Goal: Transaction & Acquisition: Purchase product/service

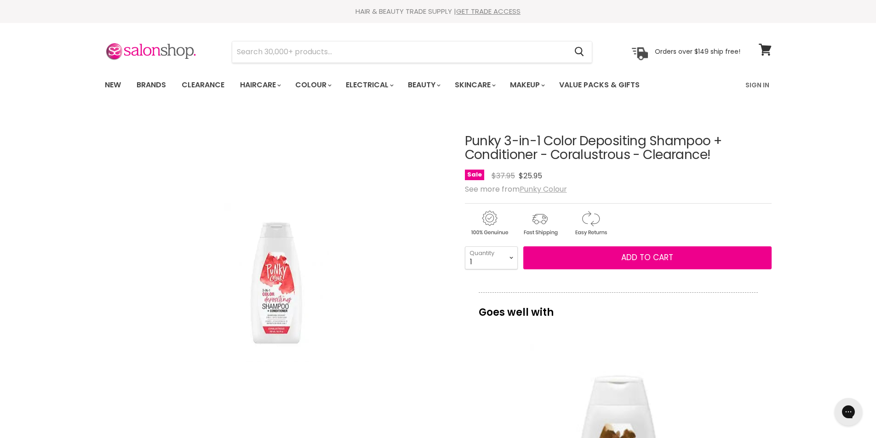
click at [552, 190] on u "Punky Colour" at bounding box center [543, 189] width 47 height 11
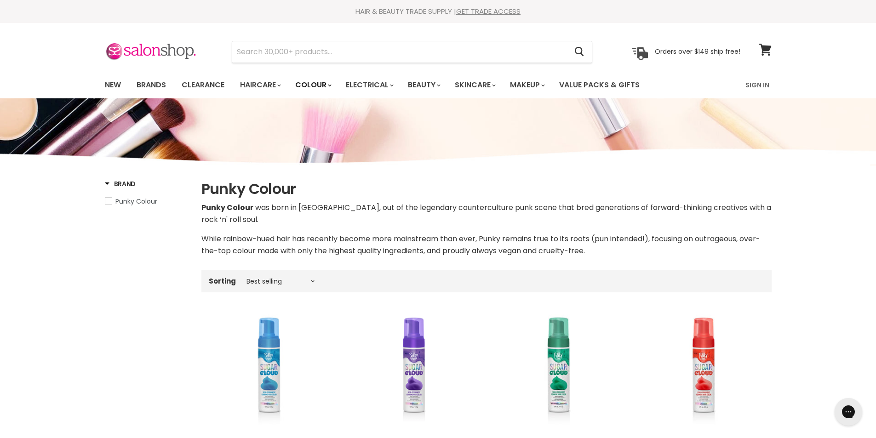
click at [335, 83] on link "Colour" at bounding box center [312, 84] width 49 height 19
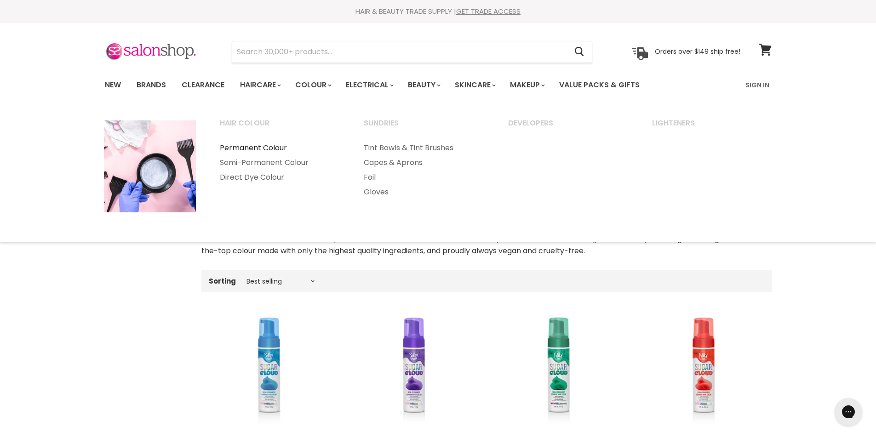
click at [271, 146] on link "Permanent Colour" at bounding box center [279, 148] width 143 height 15
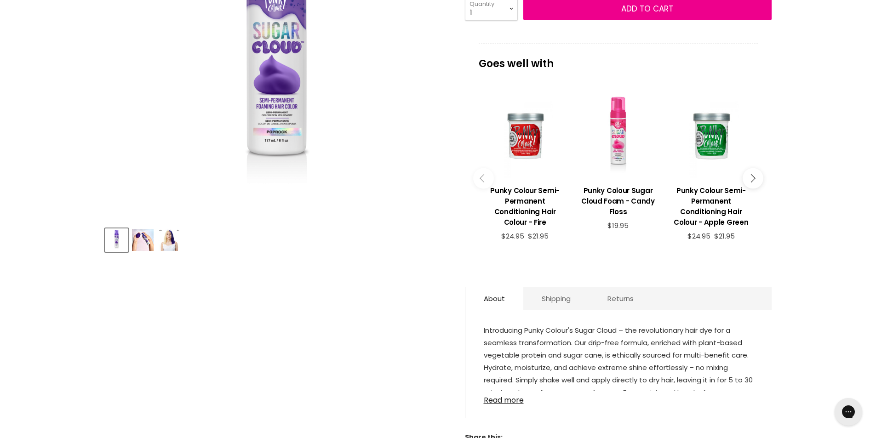
scroll to position [276, 0]
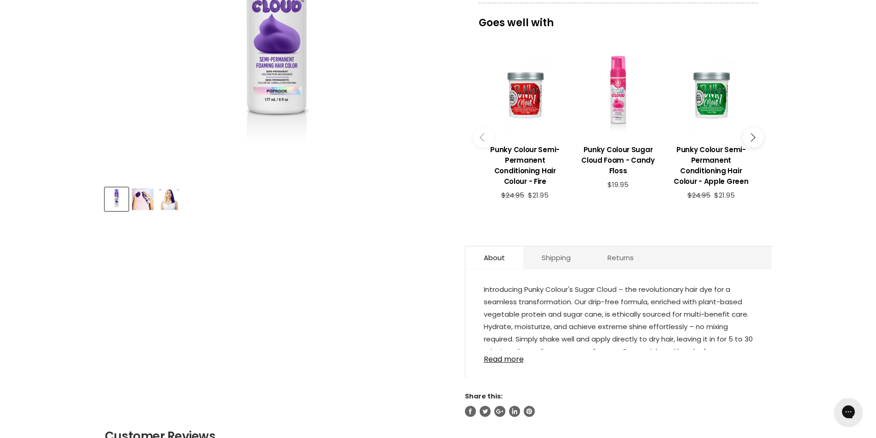
click at [162, 198] on img "Product thumbnails" at bounding box center [169, 200] width 22 height 22
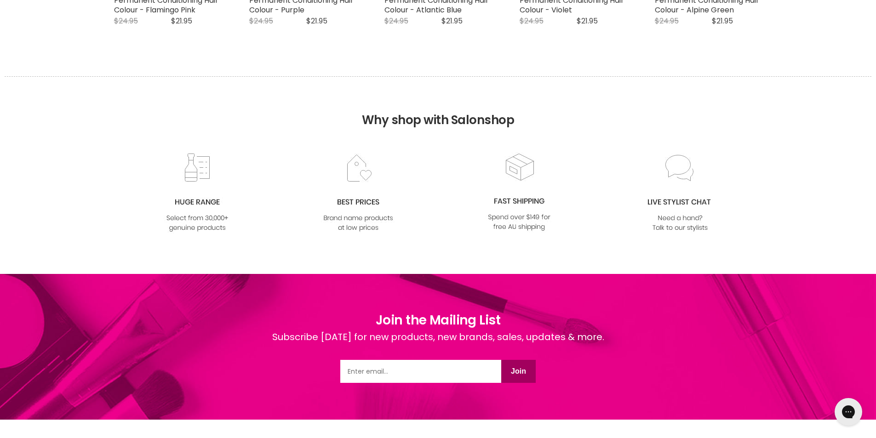
scroll to position [1158, 0]
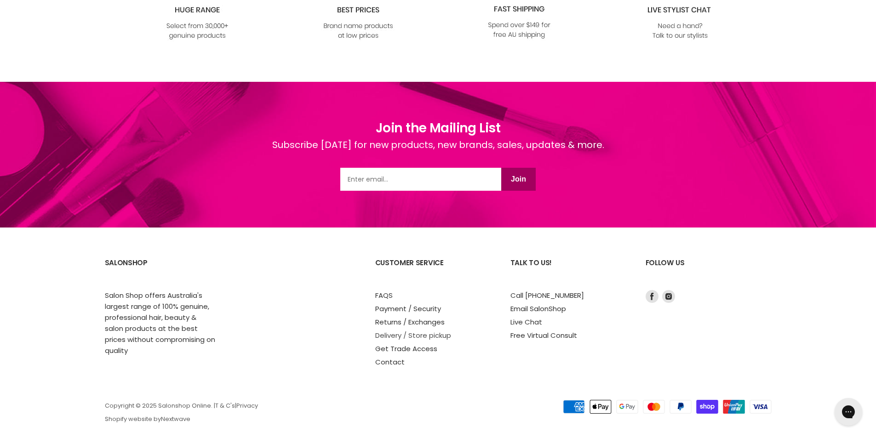
click at [393, 331] on link "Delivery / Store pickup" at bounding box center [413, 336] width 76 height 10
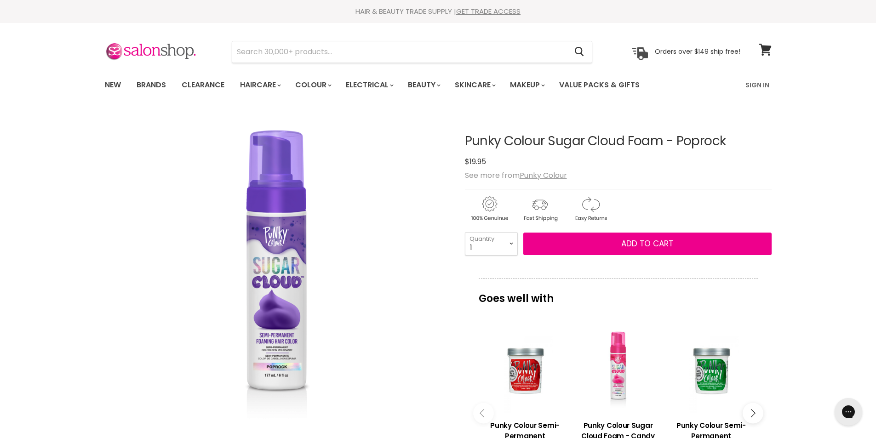
scroll to position [230, 0]
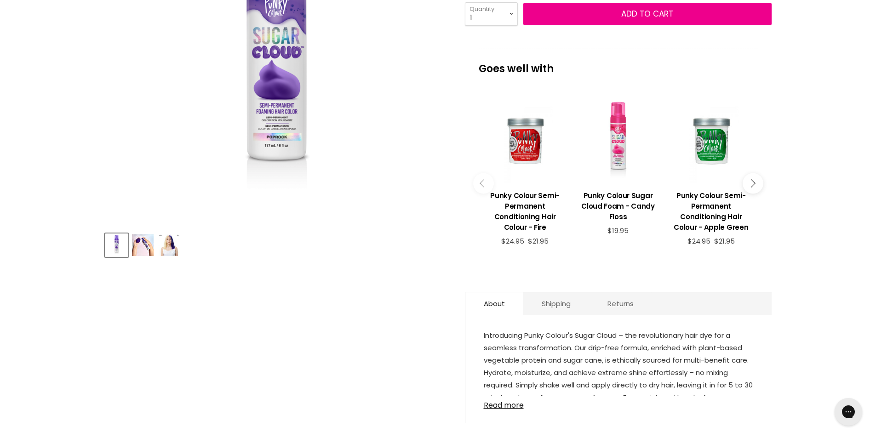
click at [139, 250] on img "Product thumbnails" at bounding box center [143, 246] width 22 height 22
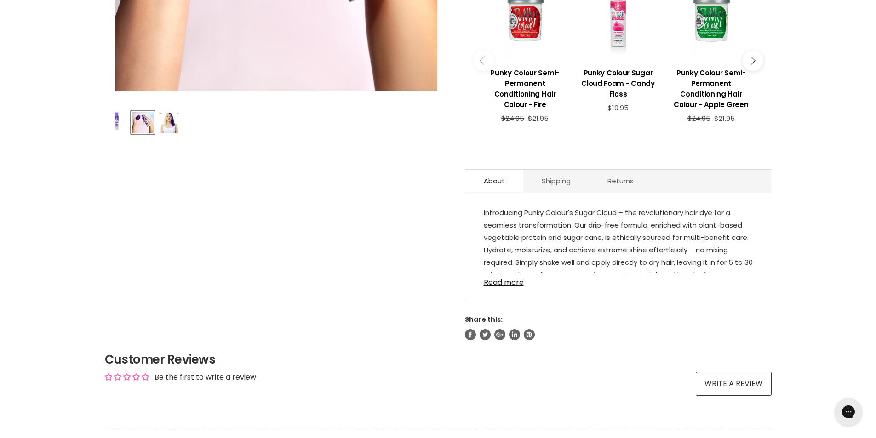
scroll to position [368, 0]
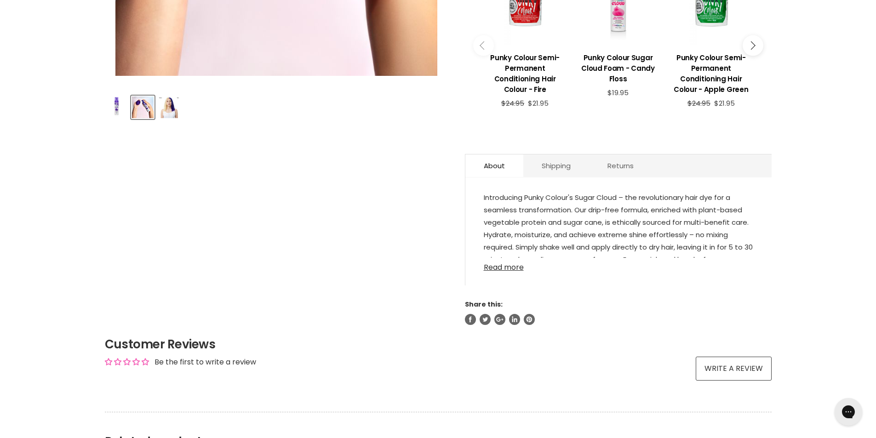
click at [505, 258] on link "Read more" at bounding box center [619, 265] width 270 height 14
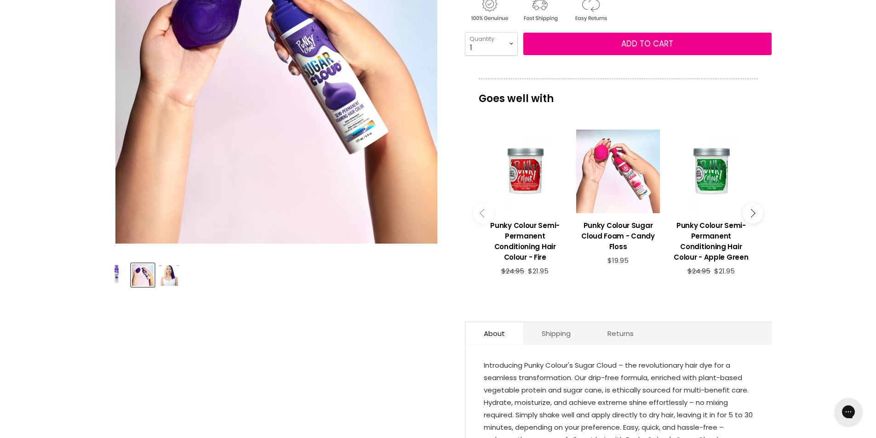
scroll to position [92, 0]
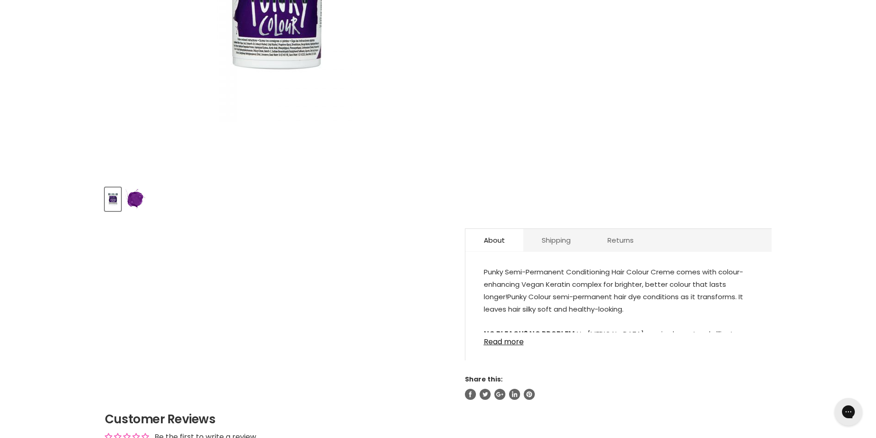
click at [132, 199] on img "Product thumbnails" at bounding box center [136, 200] width 22 height 22
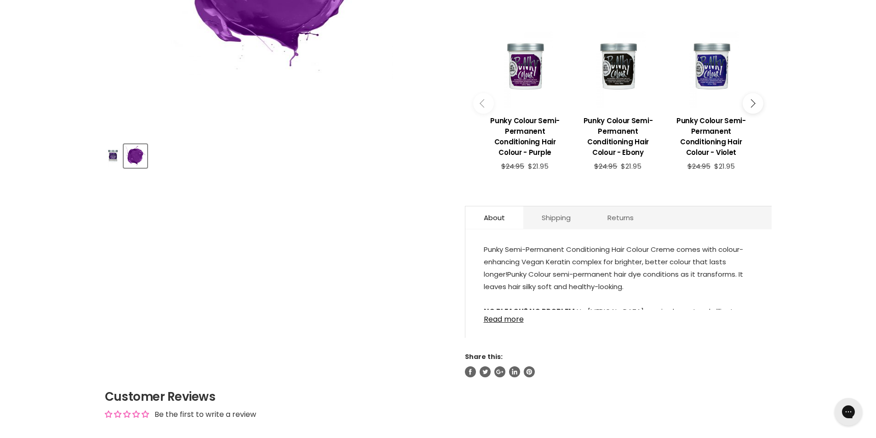
scroll to position [322, 0]
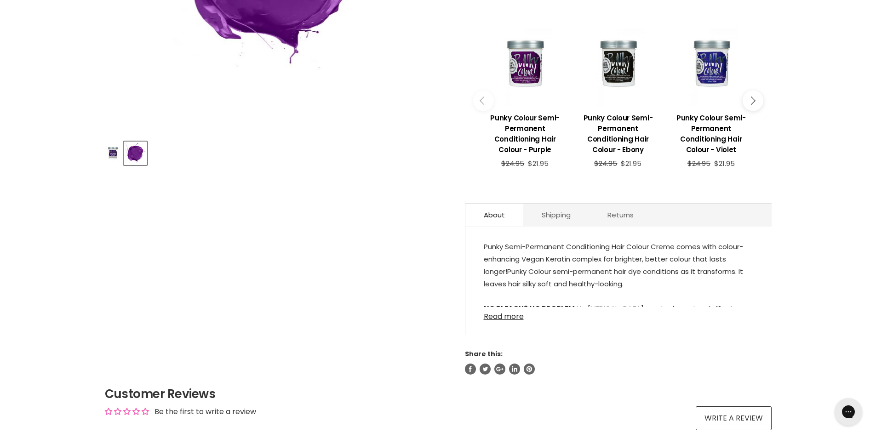
click at [502, 316] on link "Read more" at bounding box center [619, 314] width 270 height 14
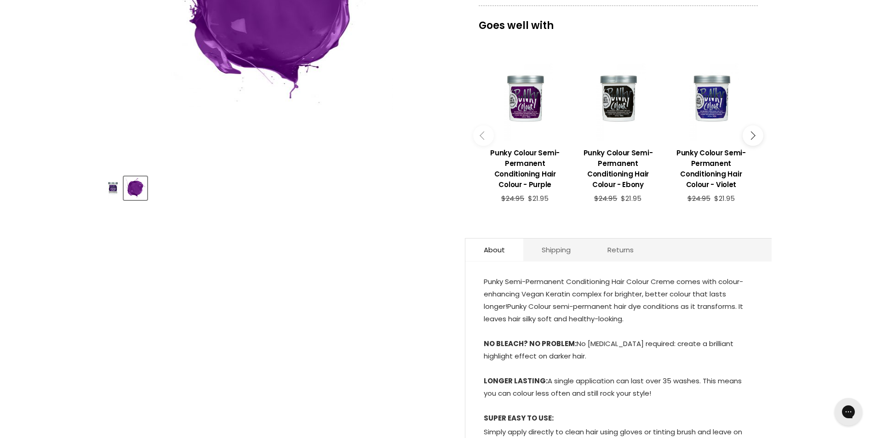
scroll to position [368, 0]
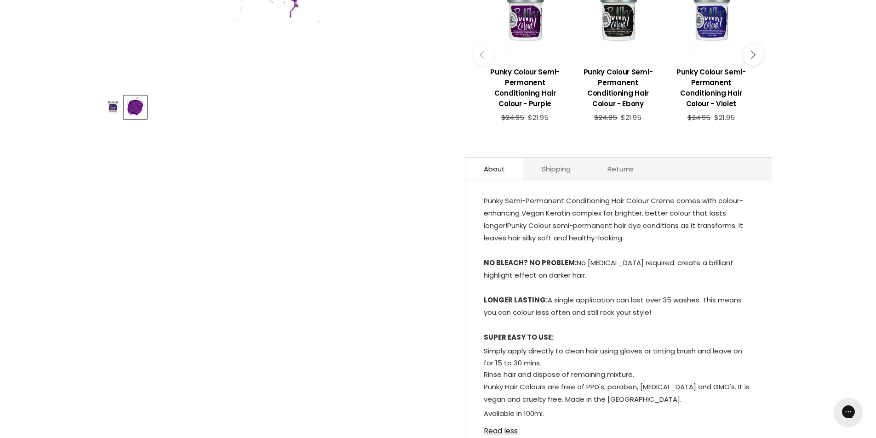
click at [546, 171] on link "Shipping" at bounding box center [556, 169] width 66 height 23
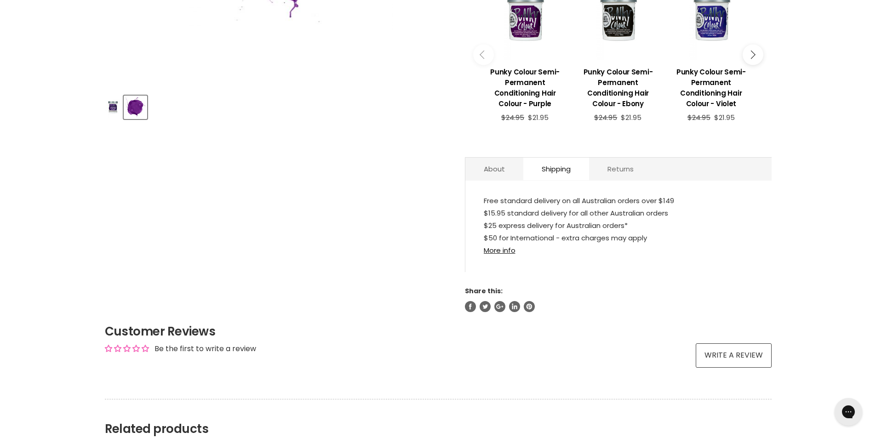
click at [623, 168] on link "Returns" at bounding box center [620, 169] width 63 height 23
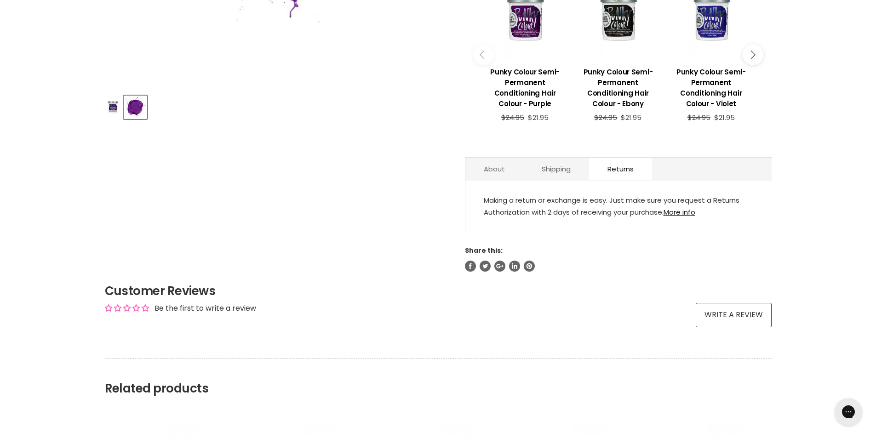
click at [482, 170] on link "About" at bounding box center [494, 169] width 58 height 23
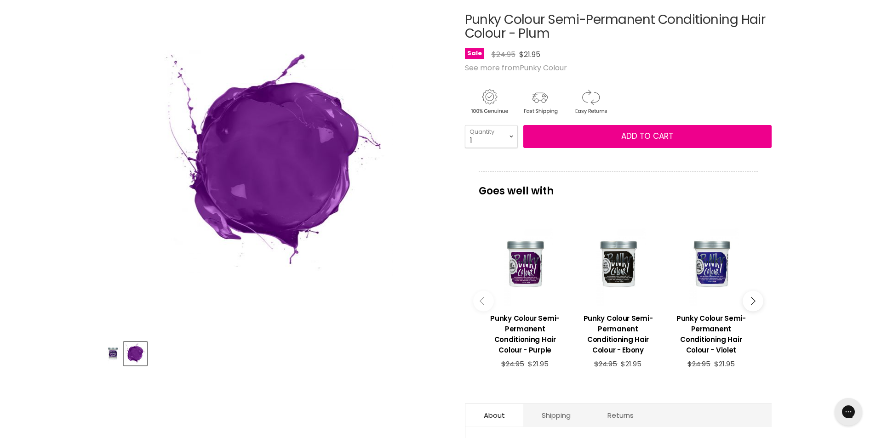
scroll to position [0, 0]
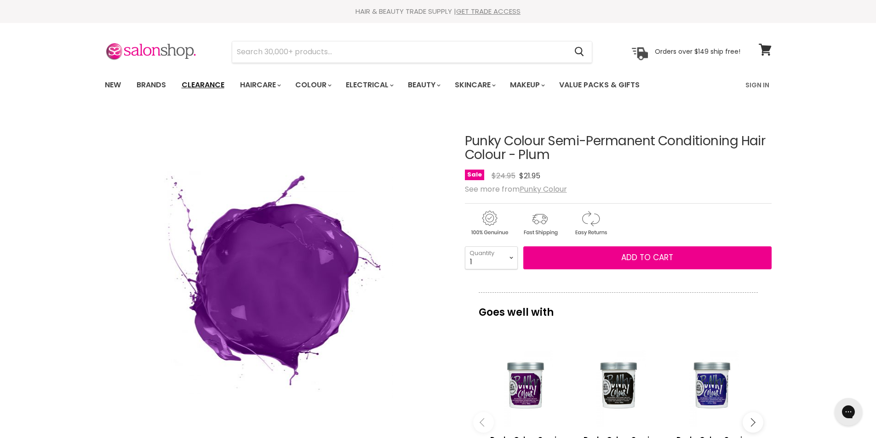
click at [208, 85] on link "Clearance" at bounding box center [203, 84] width 57 height 19
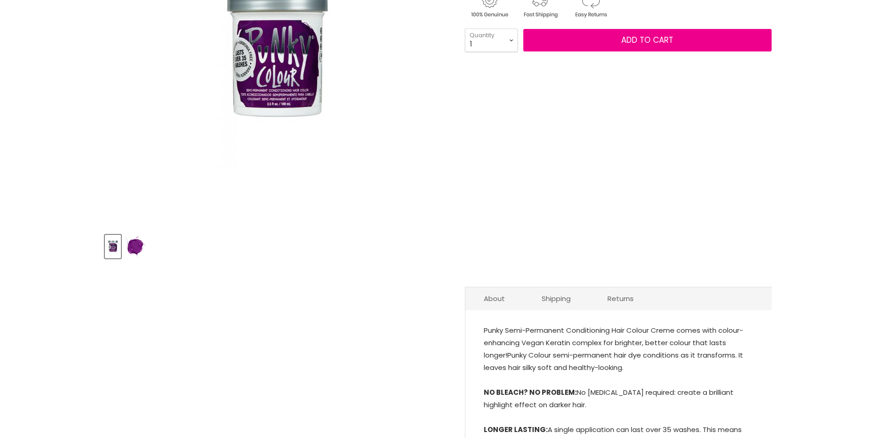
scroll to position [230, 0]
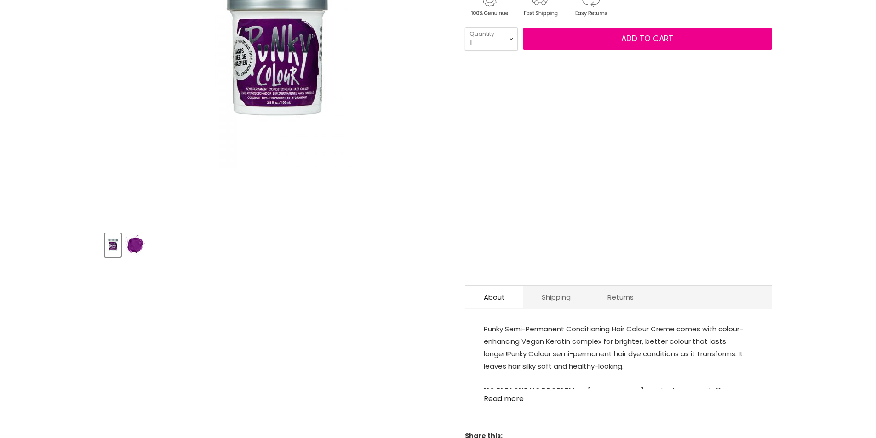
click at [132, 246] on img "Product thumbnails" at bounding box center [136, 246] width 22 height 22
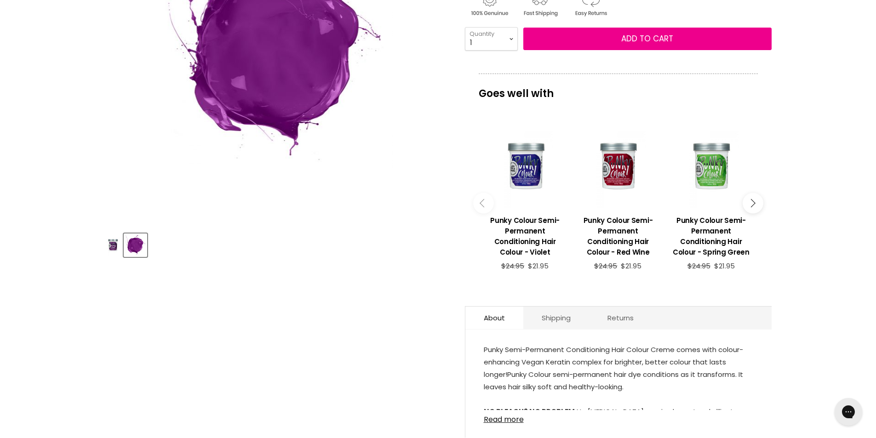
scroll to position [138, 0]
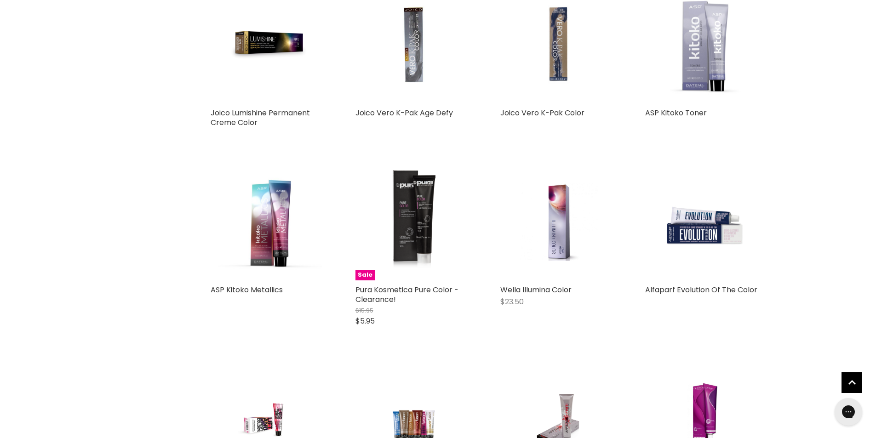
scroll to position [1932, 0]
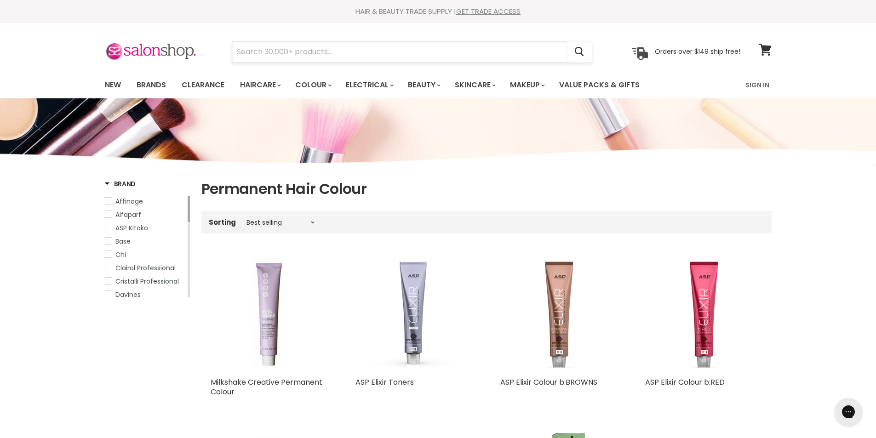
click at [332, 49] on input "Search" at bounding box center [399, 51] width 335 height 21
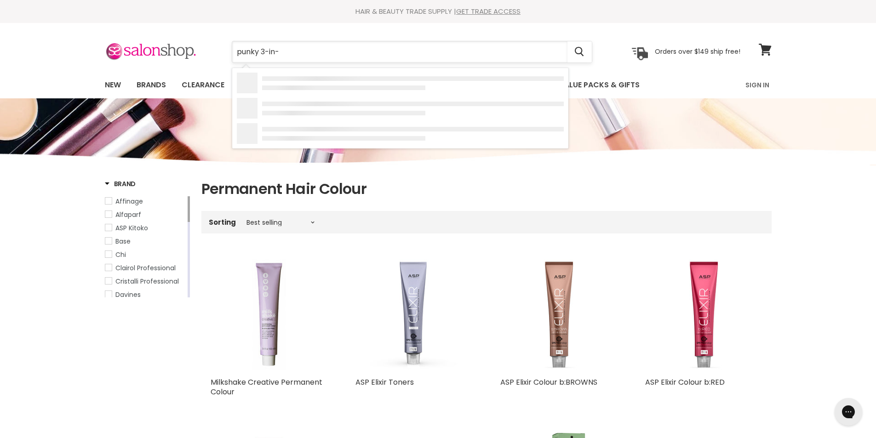
type input "punky 3-in-1"
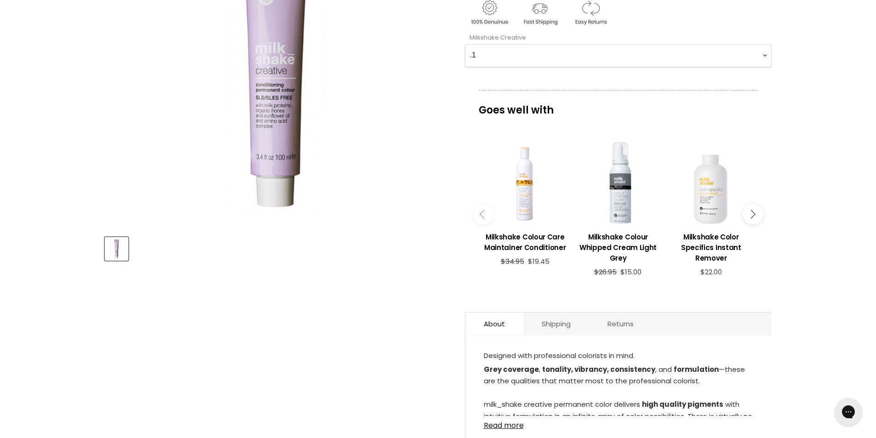
scroll to position [230, 0]
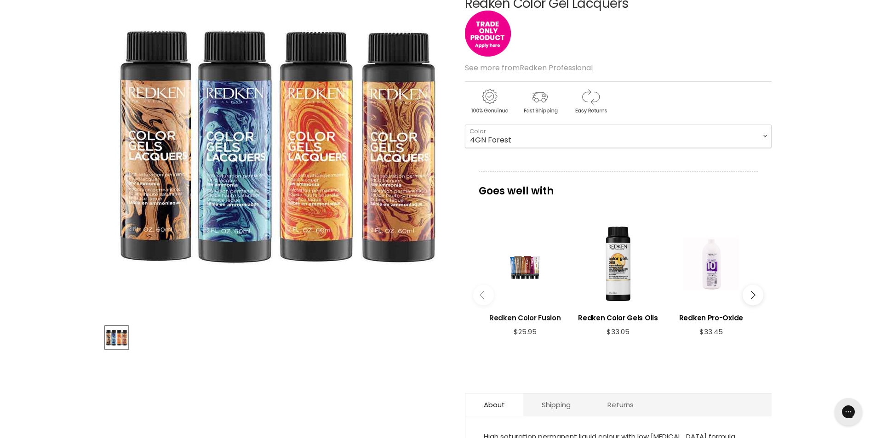
scroll to position [138, 0]
click at [761, 136] on select "4GN Forest 6GN Moss 8GN Ivy 3N Espresso 4N Chicory 5N Walnut 6N Morocan Sand 7N…" at bounding box center [618, 135] width 307 height 23
click at [465, 124] on select "4GN Forest 6GN Moss 8GN Ivy 3N Espresso 4N Chicory 5N Walnut 6N Morocan Sand 7N…" at bounding box center [618, 135] width 307 height 23
select select "Clear"
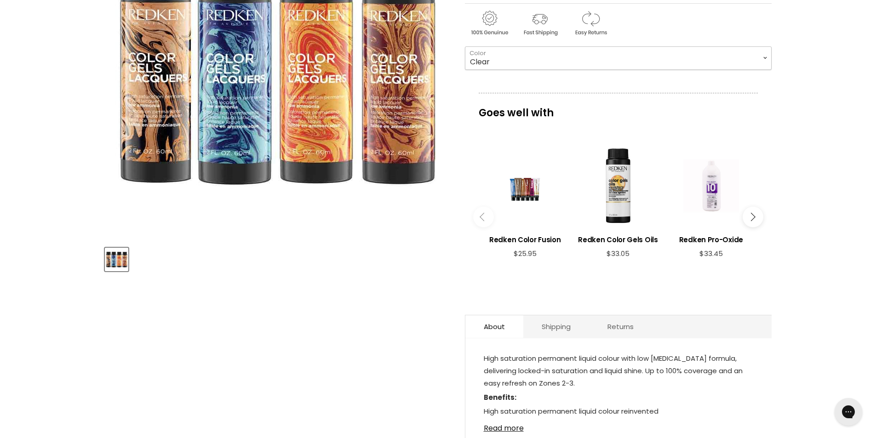
scroll to position [276, 0]
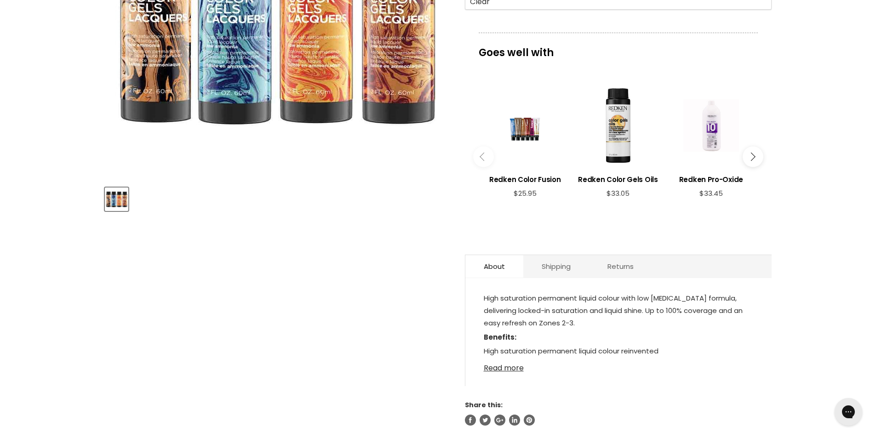
click at [504, 367] on link "Read more" at bounding box center [619, 366] width 270 height 14
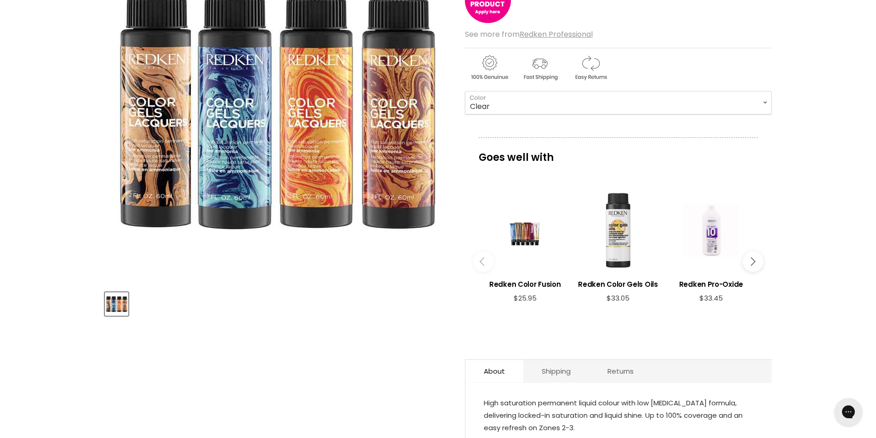
scroll to position [138, 0]
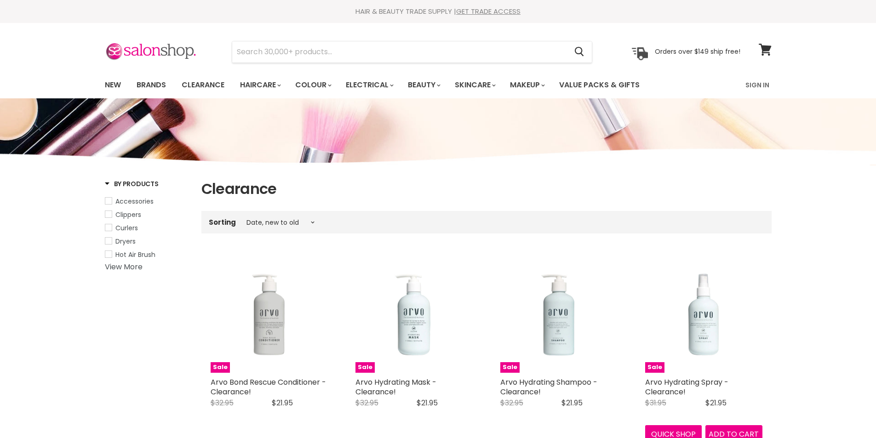
select select "created-descending"
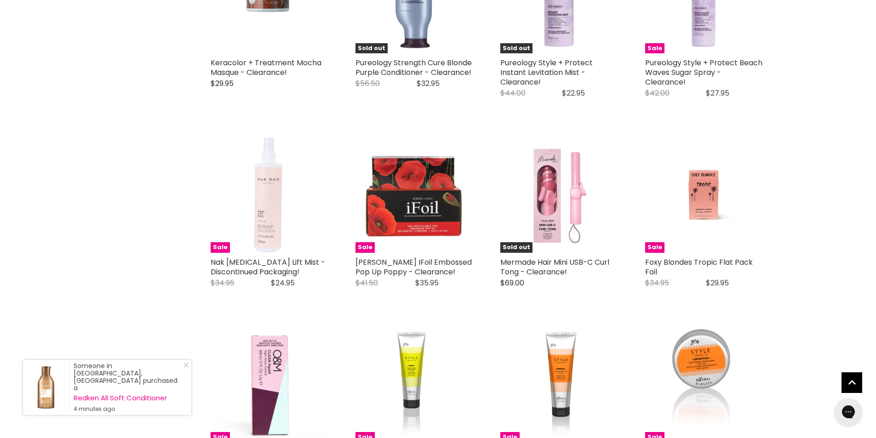
scroll to position [2070, 0]
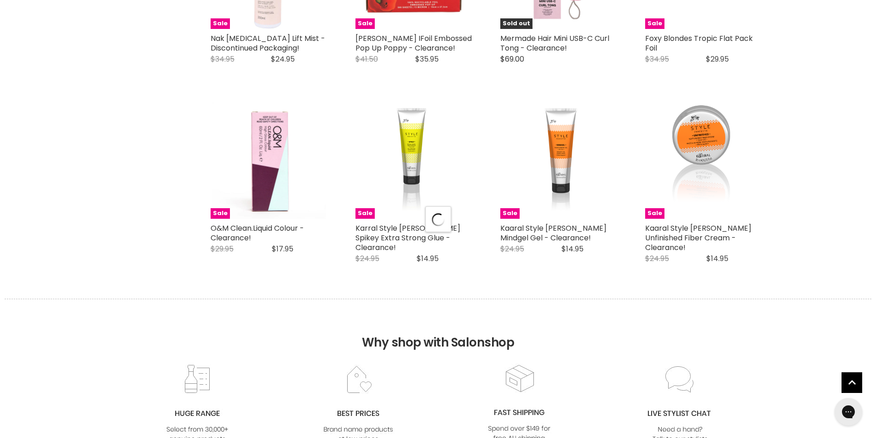
scroll to position [2392, 0]
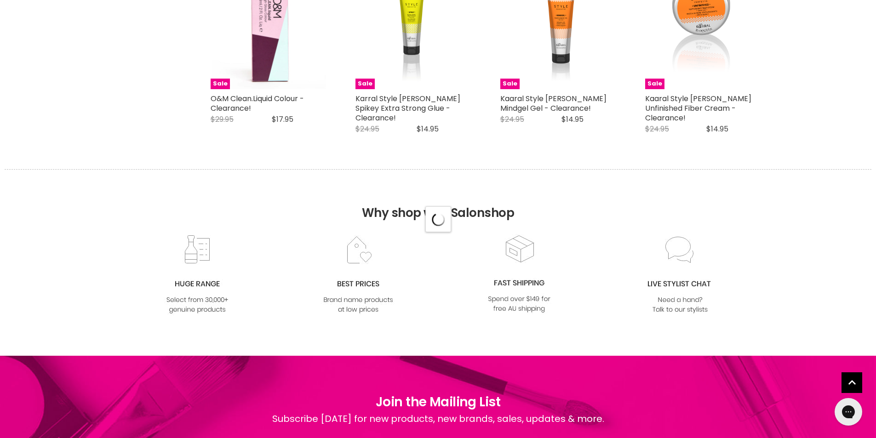
select select "created-descending"
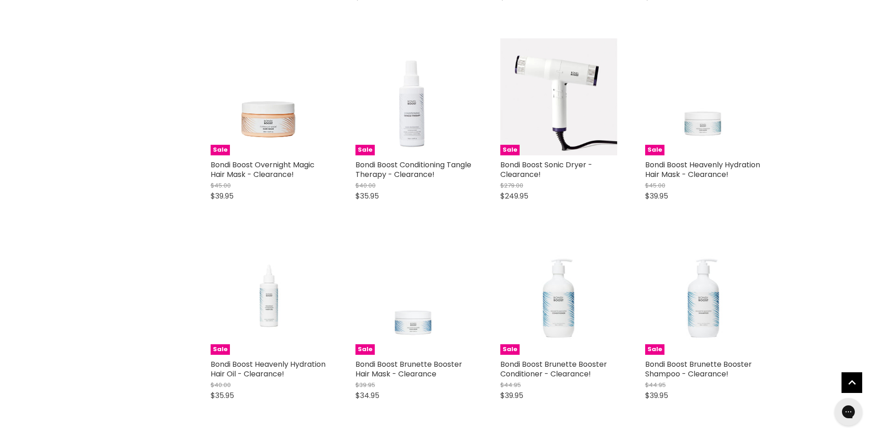
scroll to position [4186, 0]
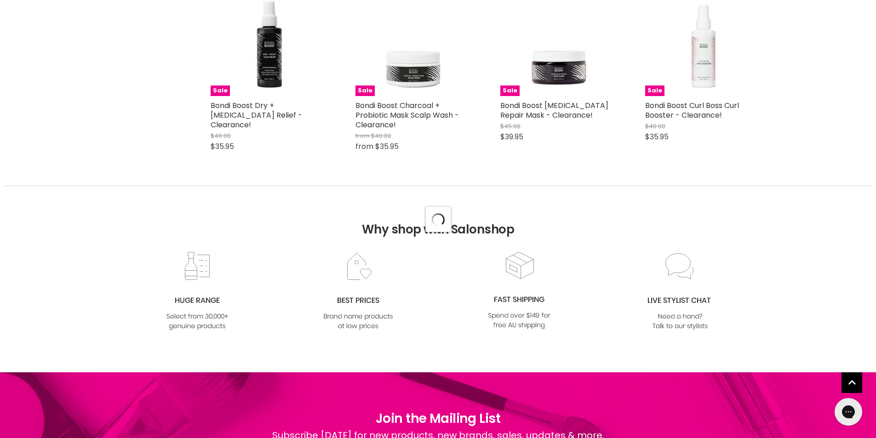
scroll to position [4830, 0]
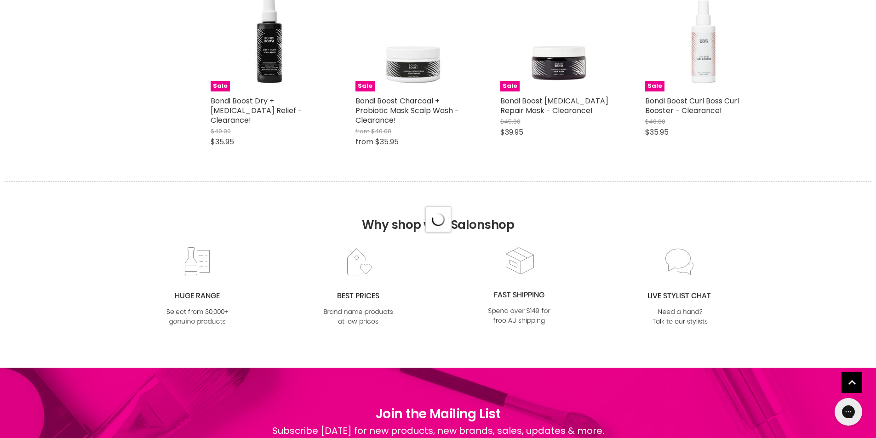
select select "created-descending"
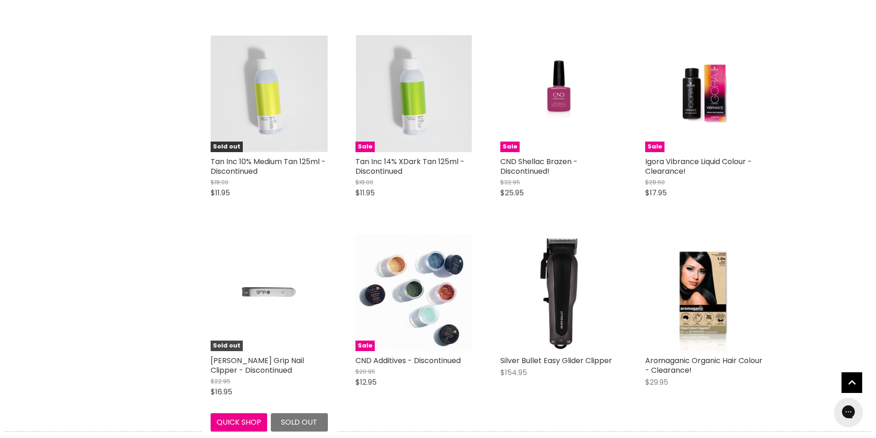
scroll to position [7083, 0]
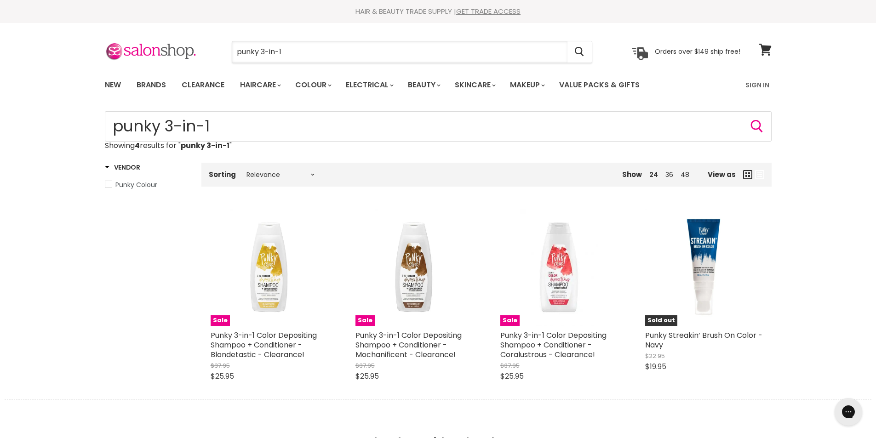
drag, startPoint x: 304, startPoint y: 53, endPoint x: 229, endPoint y: 44, distance: 75.5
click at [229, 44] on div "punky 3-in-1 Cancel" at bounding box center [412, 51] width 408 height 21
